Goal: Task Accomplishment & Management: Complete application form

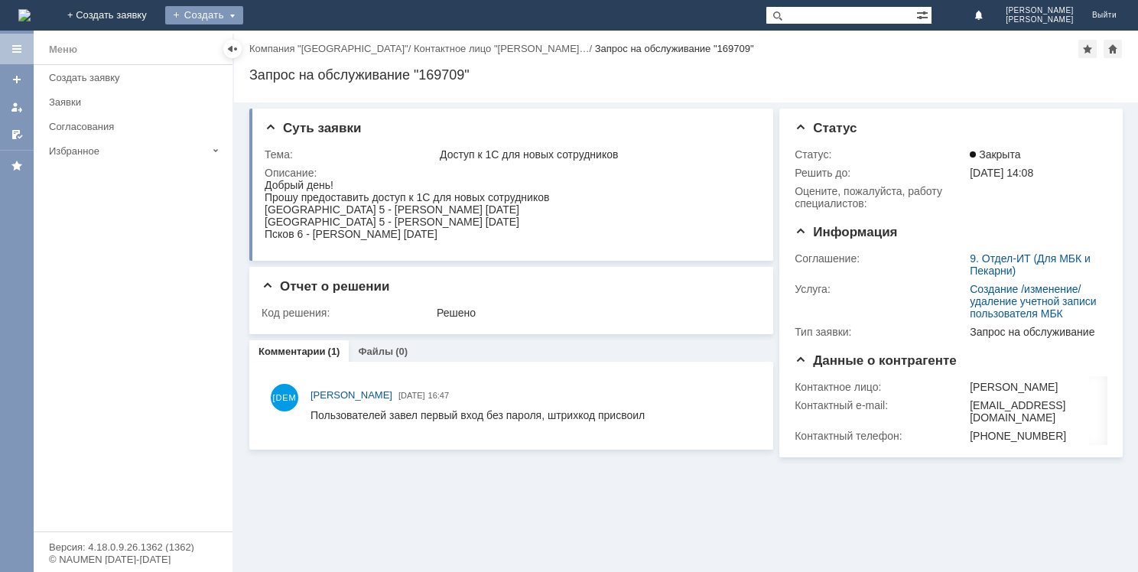
click at [243, 16] on div "Создать" at bounding box center [204, 15] width 78 height 18
click at [284, 37] on link "Заявка" at bounding box center [226, 46] width 116 height 18
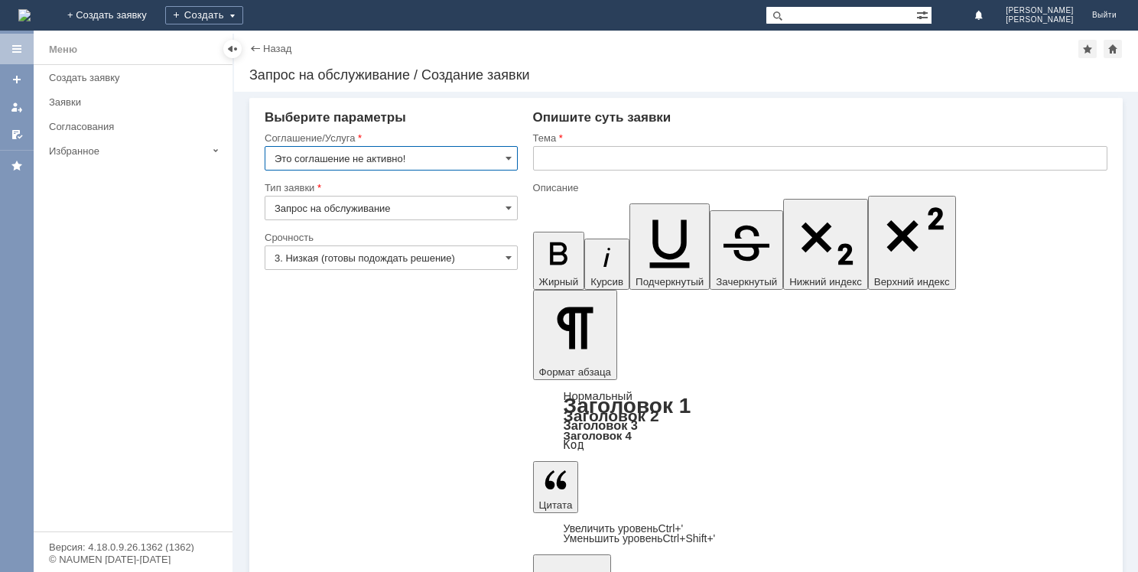
click at [503, 157] on input "Это соглашение не активно!" at bounding box center [391, 158] width 253 height 24
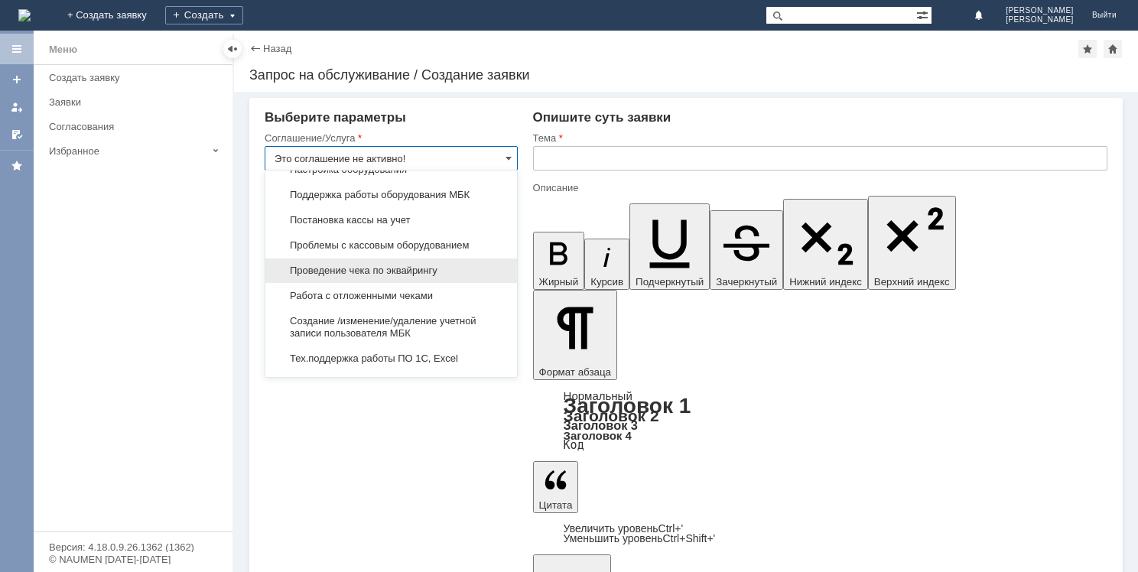
scroll to position [1704, 0]
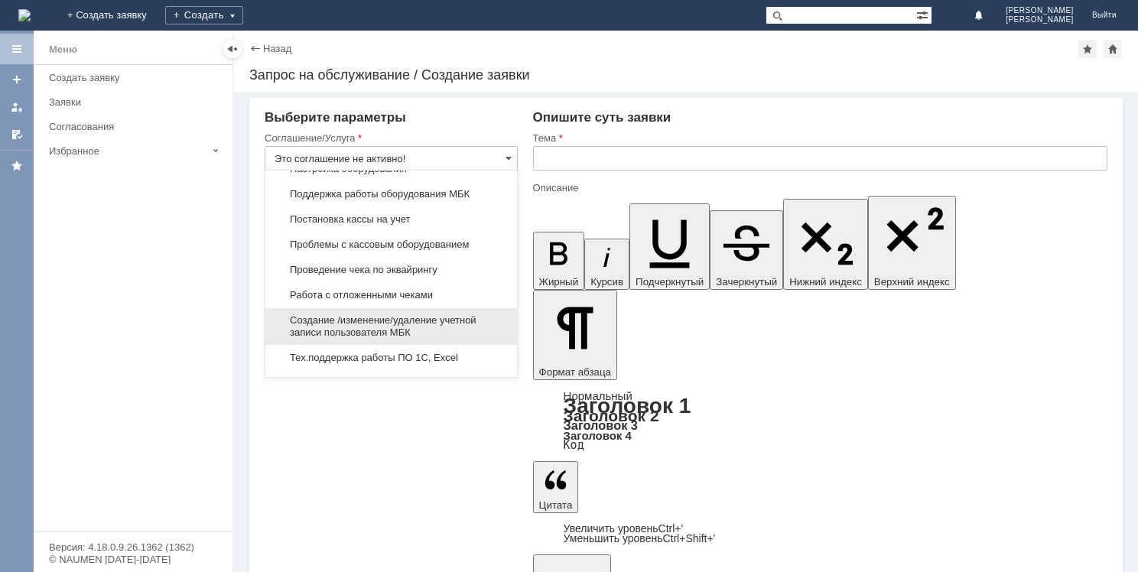
click at [367, 314] on span "Создание /изменение/удаление учетной записи пользователя МБК" at bounding box center [390, 326] width 233 height 24
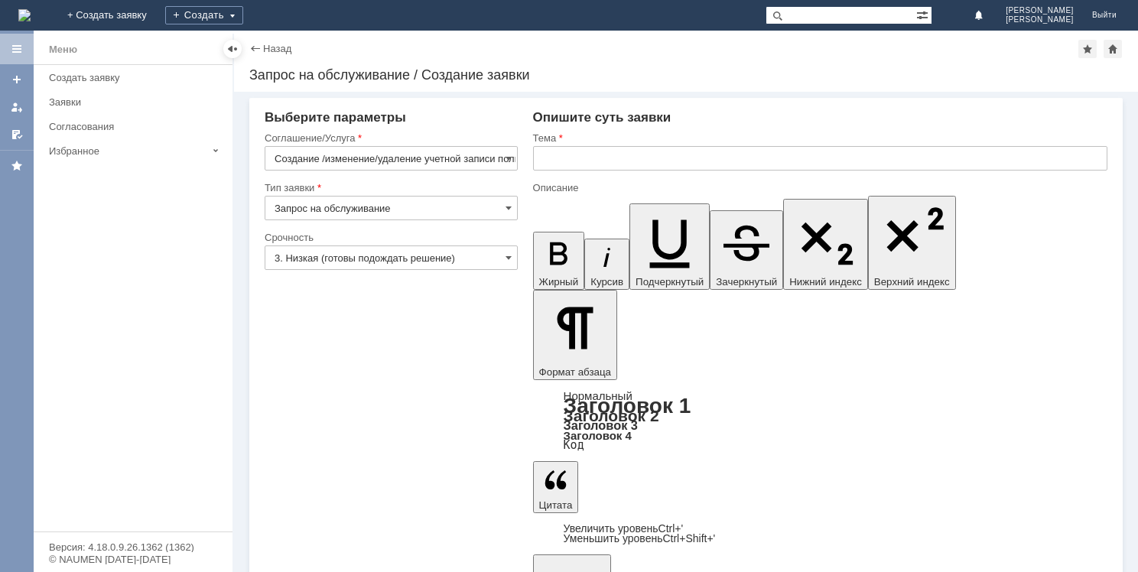
type input "Создание /изменение/удаление учетной записи пользователя МБК"
click at [554, 154] on input "text" at bounding box center [820, 158] width 574 height 24
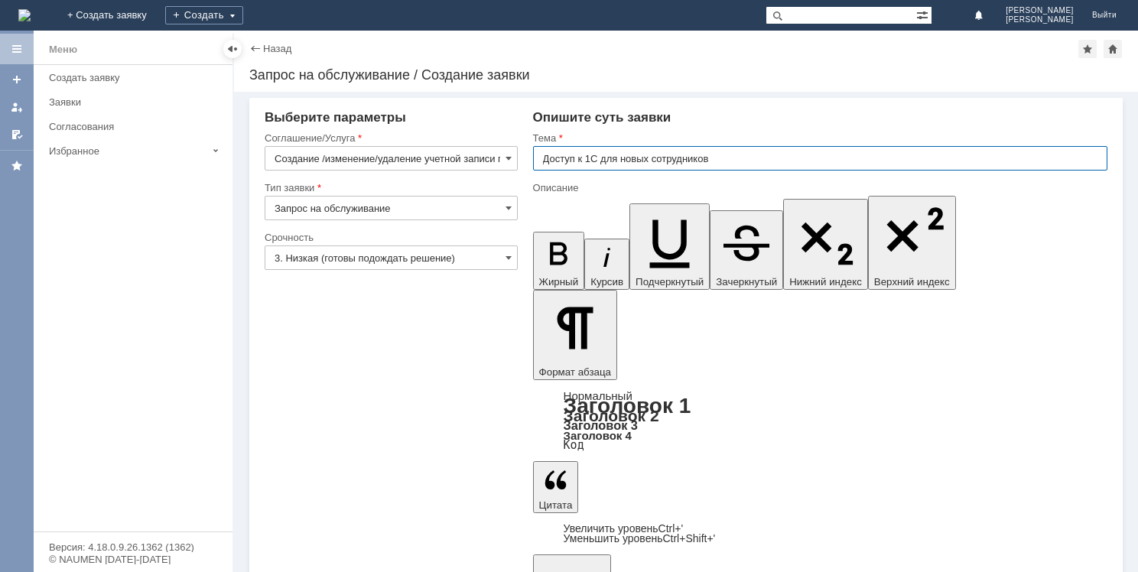
type input "Доступ к 1С для новых сотрудников"
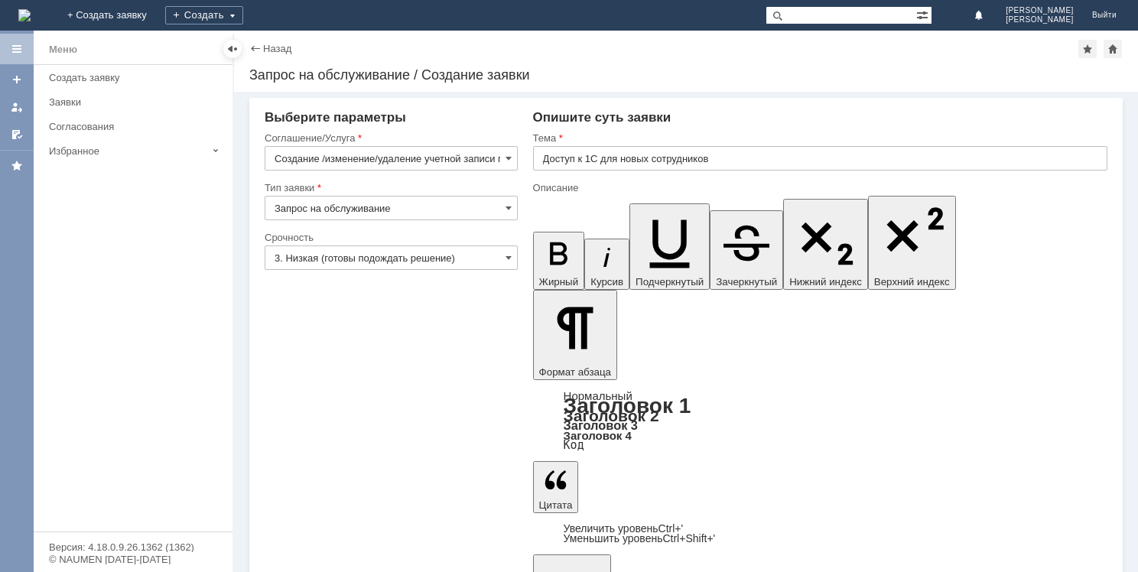
drag, startPoint x: 576, startPoint y: 3942, endPoint x: 569, endPoint y: 3933, distance: 11.5
drag, startPoint x: 613, startPoint y: 3919, endPoint x: 552, endPoint y: 3926, distance: 61.6
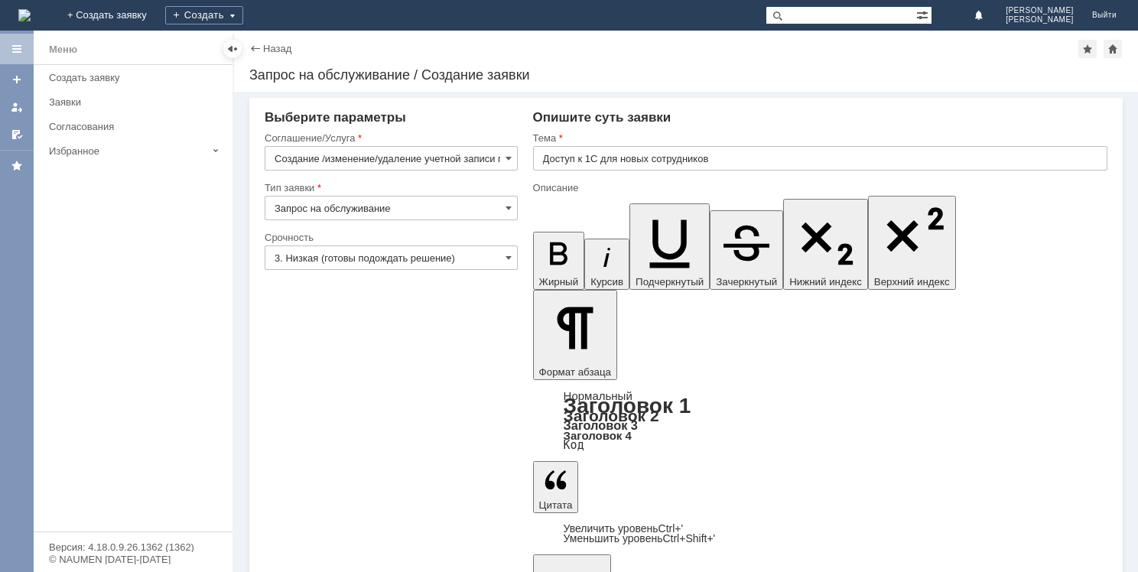
copy div "[GEOGRAPHIC_DATA] 5"
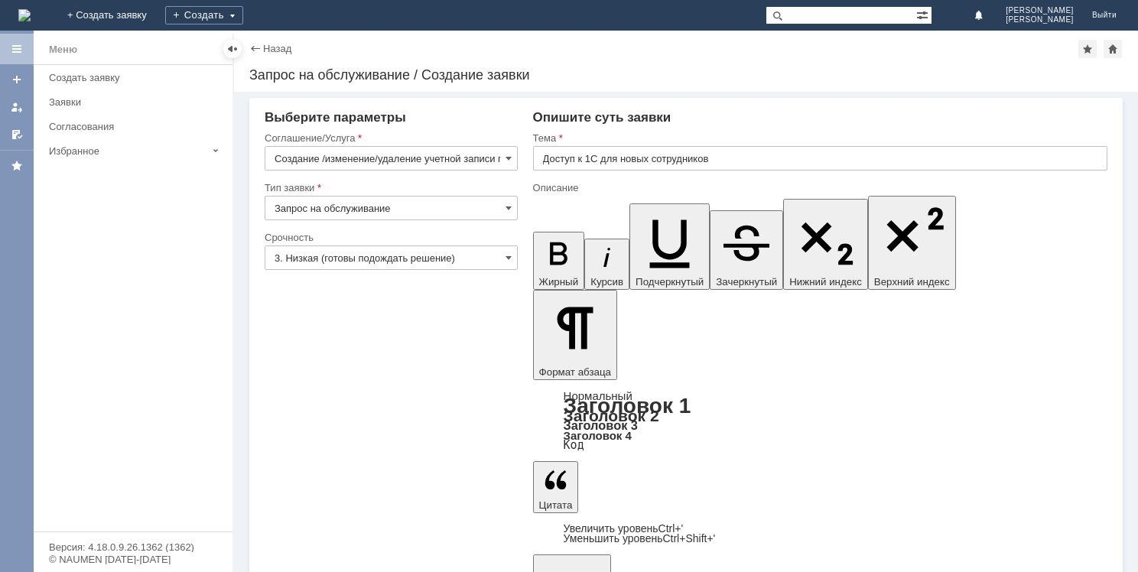
drag, startPoint x: 613, startPoint y: 3935, endPoint x: 549, endPoint y: 3935, distance: 64.2
copy div "[GEOGRAPHIC_DATA] 5"
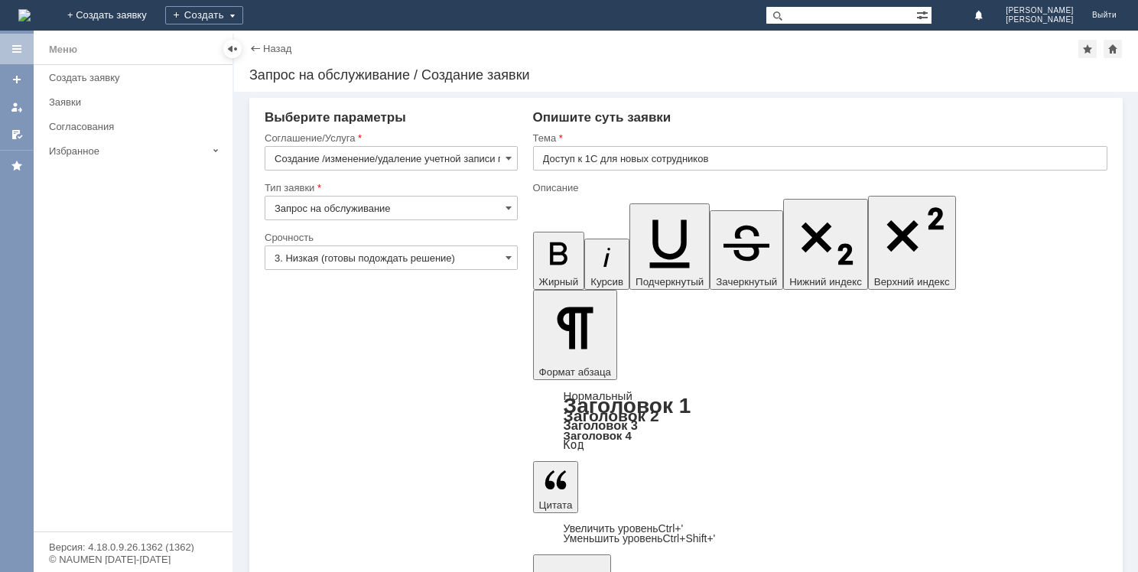
drag, startPoint x: 591, startPoint y: 3964, endPoint x: 549, endPoint y: 3961, distance: 42.1
copy div "[GEOGRAPHIC_DATA]"
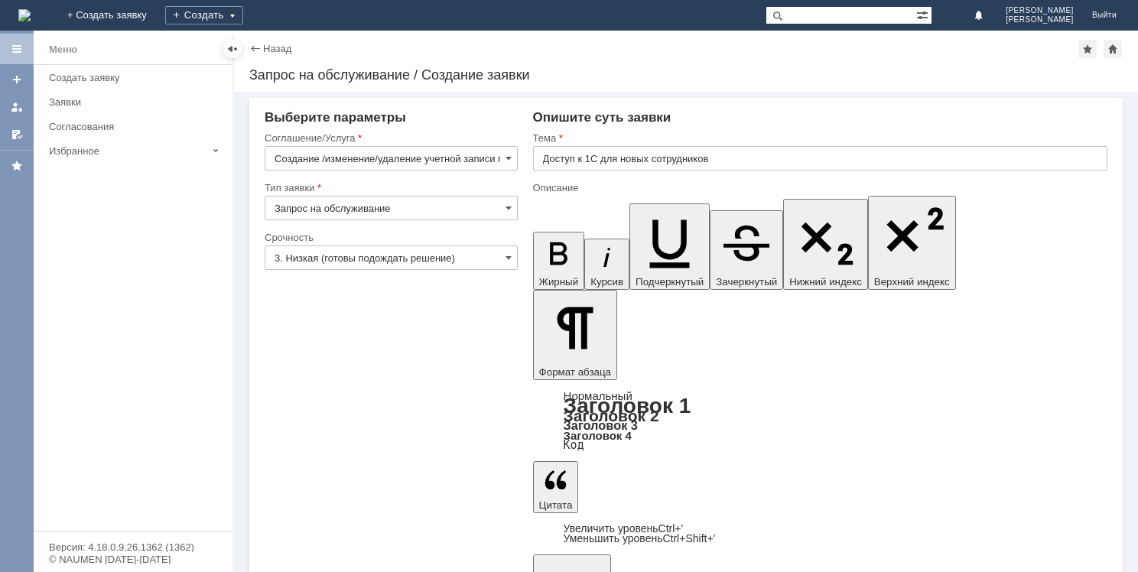
drag, startPoint x: 830, startPoint y: 3985, endPoint x: 1071, endPoint y: 4116, distance: 274.0
copy body "Здравствуйте! Прошу предоставить доступ к 1С для новых сотрудников: [GEOGRAPHIC…"
